Goal: Obtain resource: Download file/media

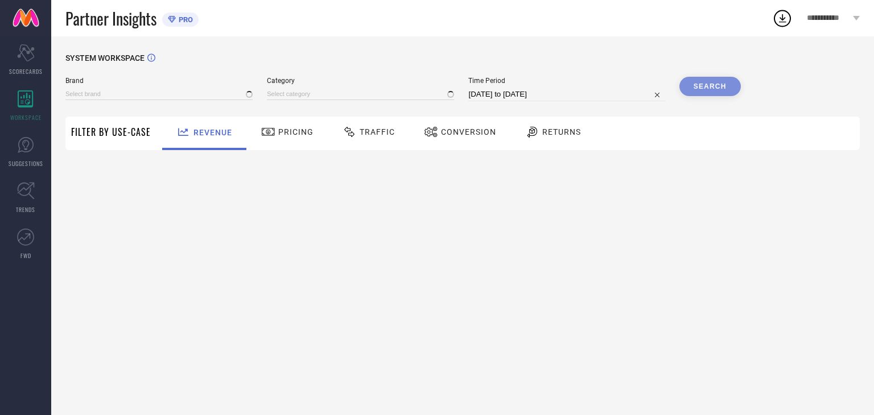
type input "SHAYE"
type input "All"
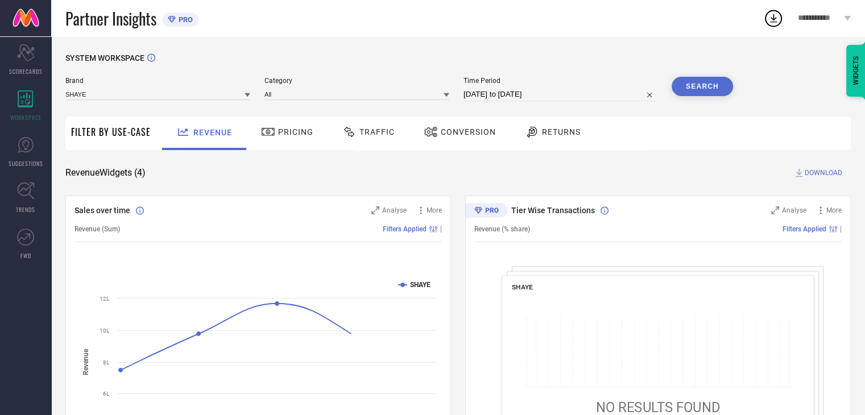
click at [482, 133] on span "Conversion" at bounding box center [468, 131] width 55 height 9
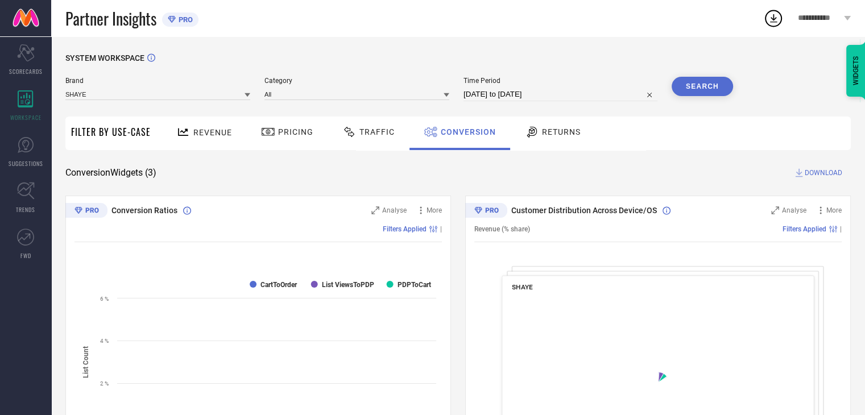
select select "8"
select select "2025"
select select "9"
select select "2025"
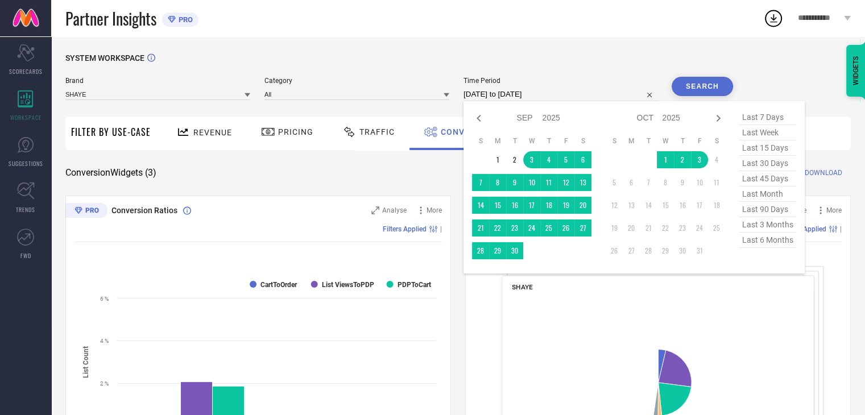
click at [576, 92] on input "[DATE] to [DATE]" at bounding box center [560, 95] width 194 height 14
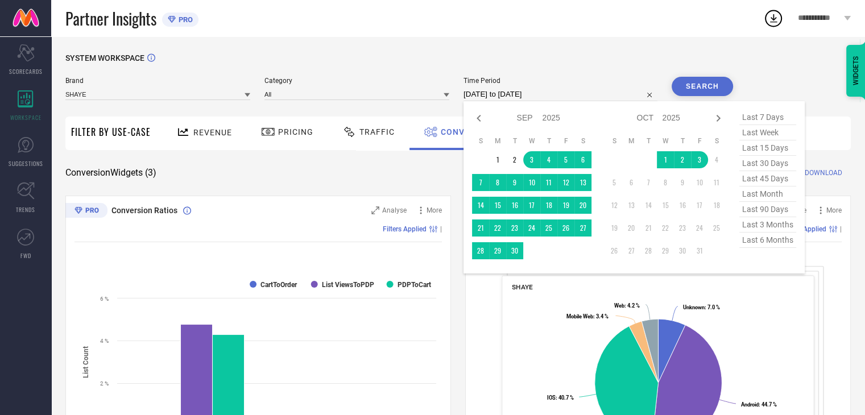
click at [557, 246] on td at bounding box center [548, 250] width 17 height 17
click at [703, 163] on td "3" at bounding box center [699, 159] width 17 height 17
type input "03-10-2025 to 03-10-2025"
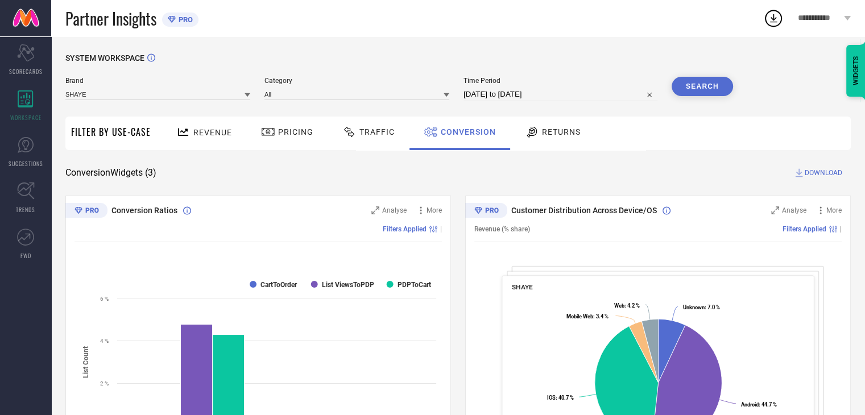
click at [700, 87] on button "Search" at bounding box center [702, 86] width 61 height 19
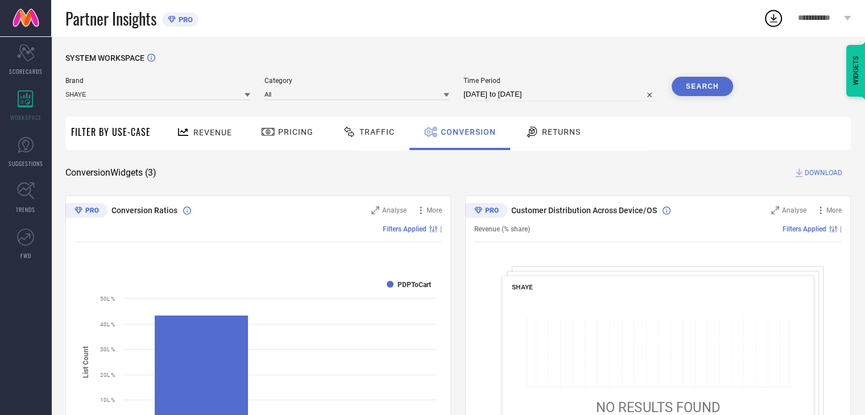
click at [823, 172] on span "DOWNLOAD" at bounding box center [824, 172] width 38 height 11
